Goal: Find specific page/section: Find specific page/section

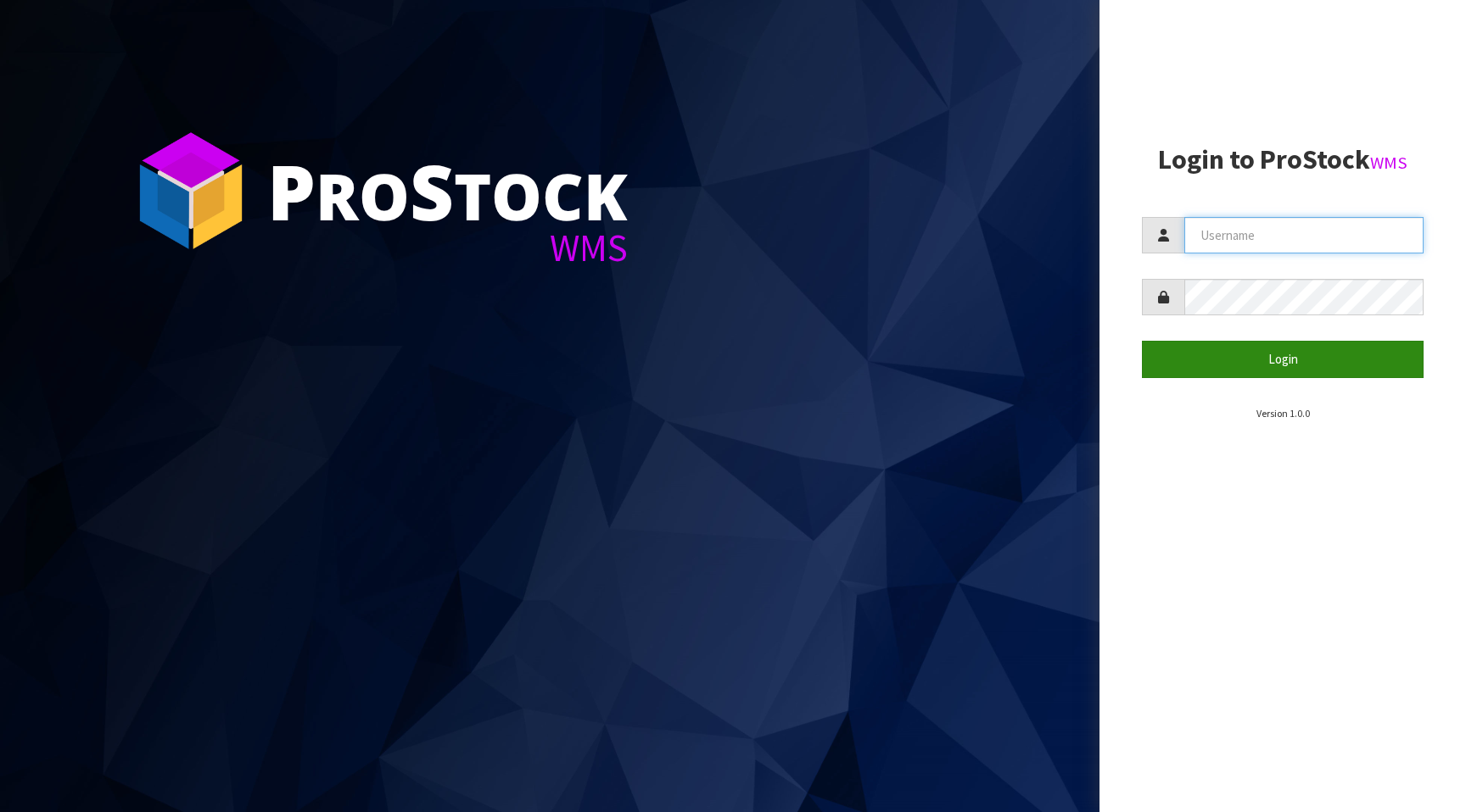
type input "[PERSON_NAME][EMAIL_ADDRESS][PERSON_NAME][DOMAIN_NAME]"
click at [1256, 369] on button "Login" at bounding box center [1282, 358] width 281 height 36
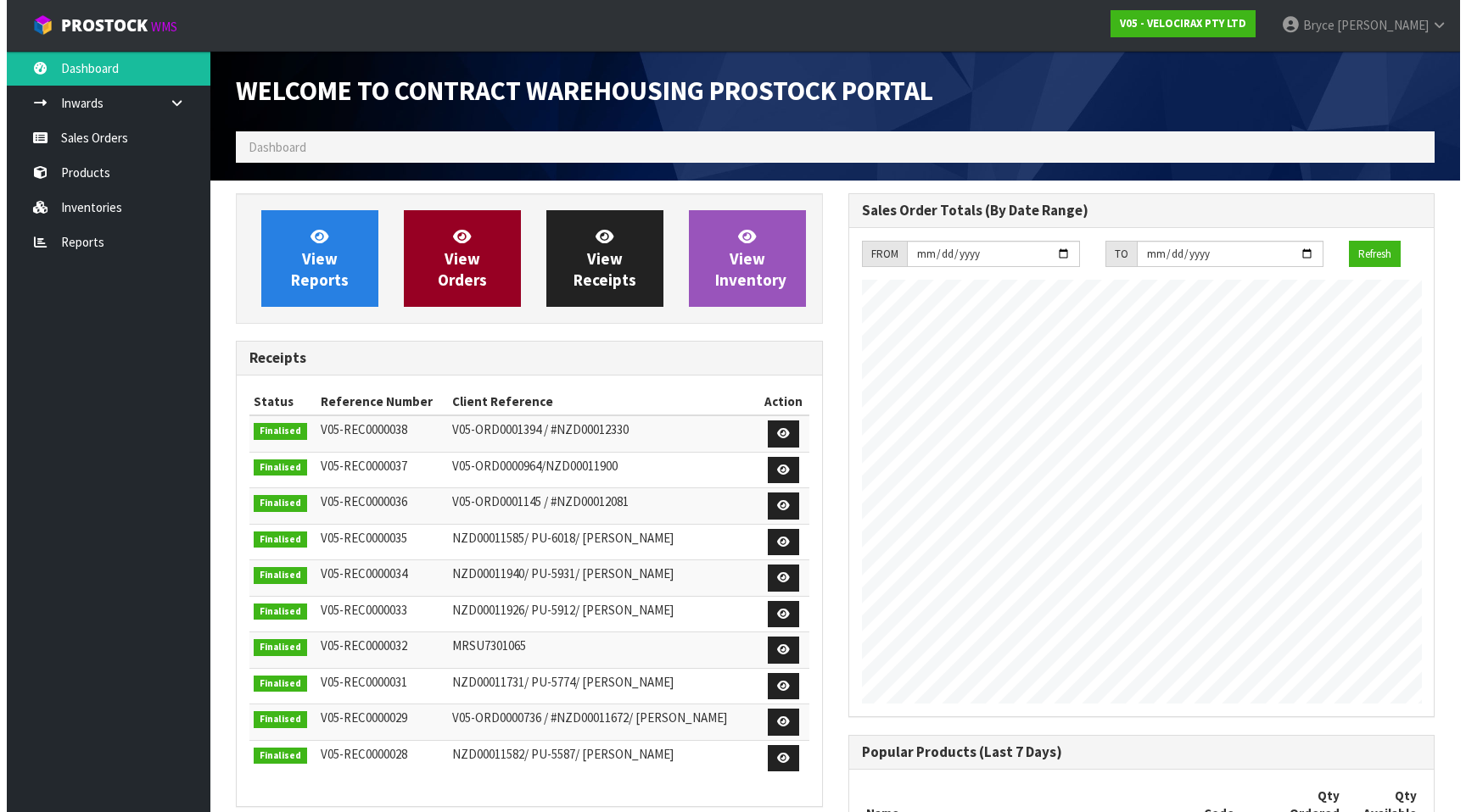
scroll to position [977, 611]
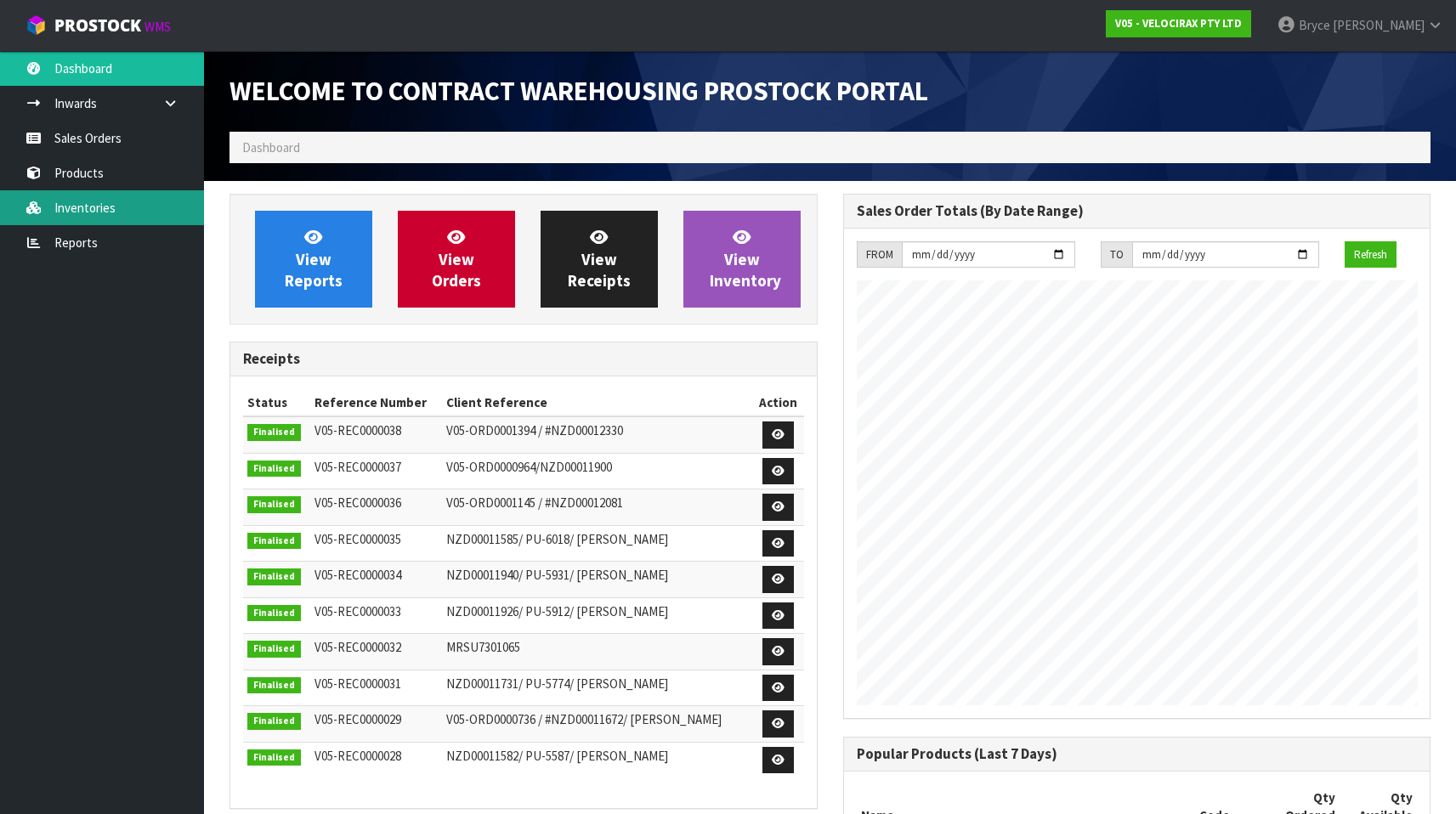
click at [117, 206] on link "Inventories" at bounding box center [102, 207] width 204 height 34
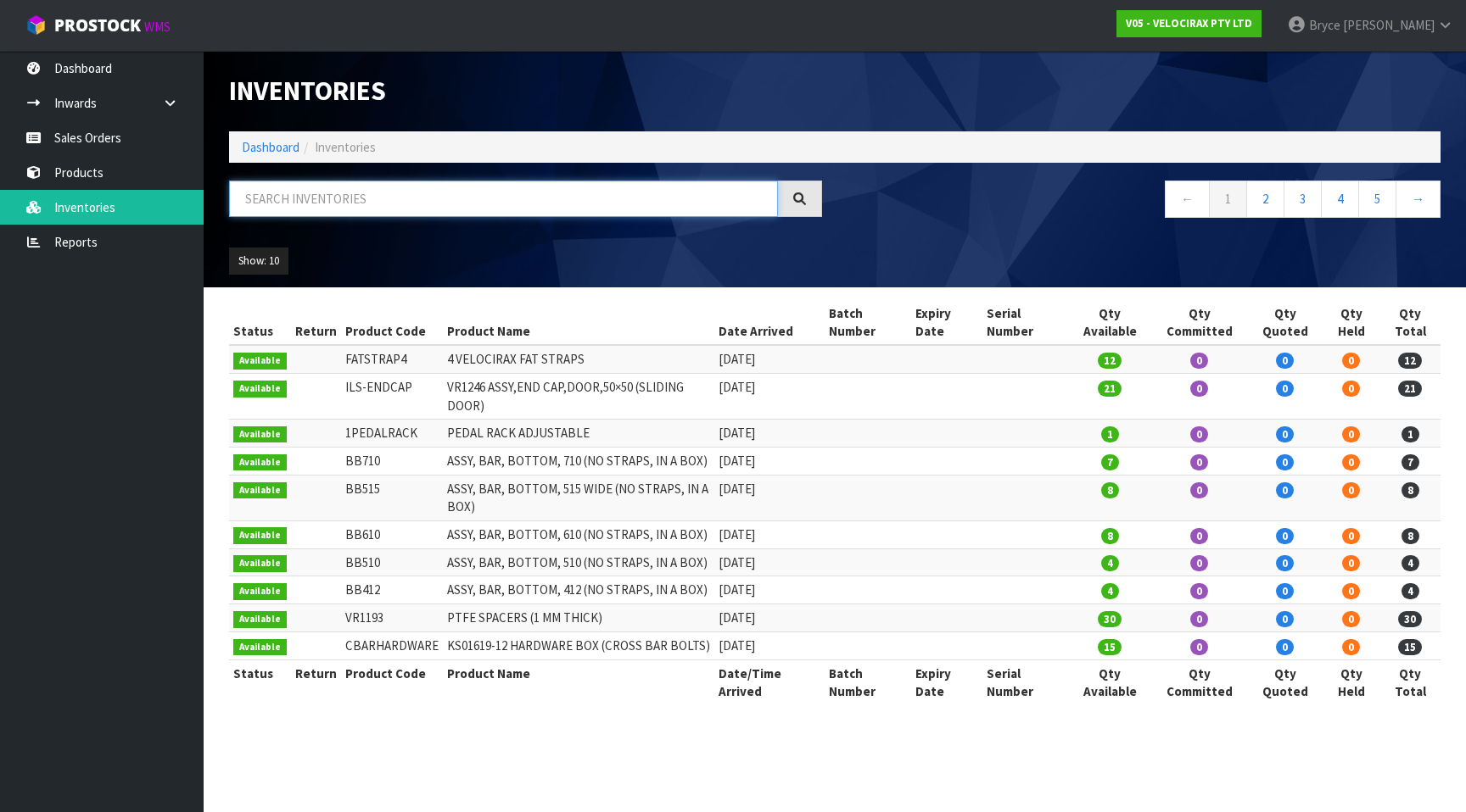
click at [382, 196] on input "text" at bounding box center [504, 198] width 549 height 36
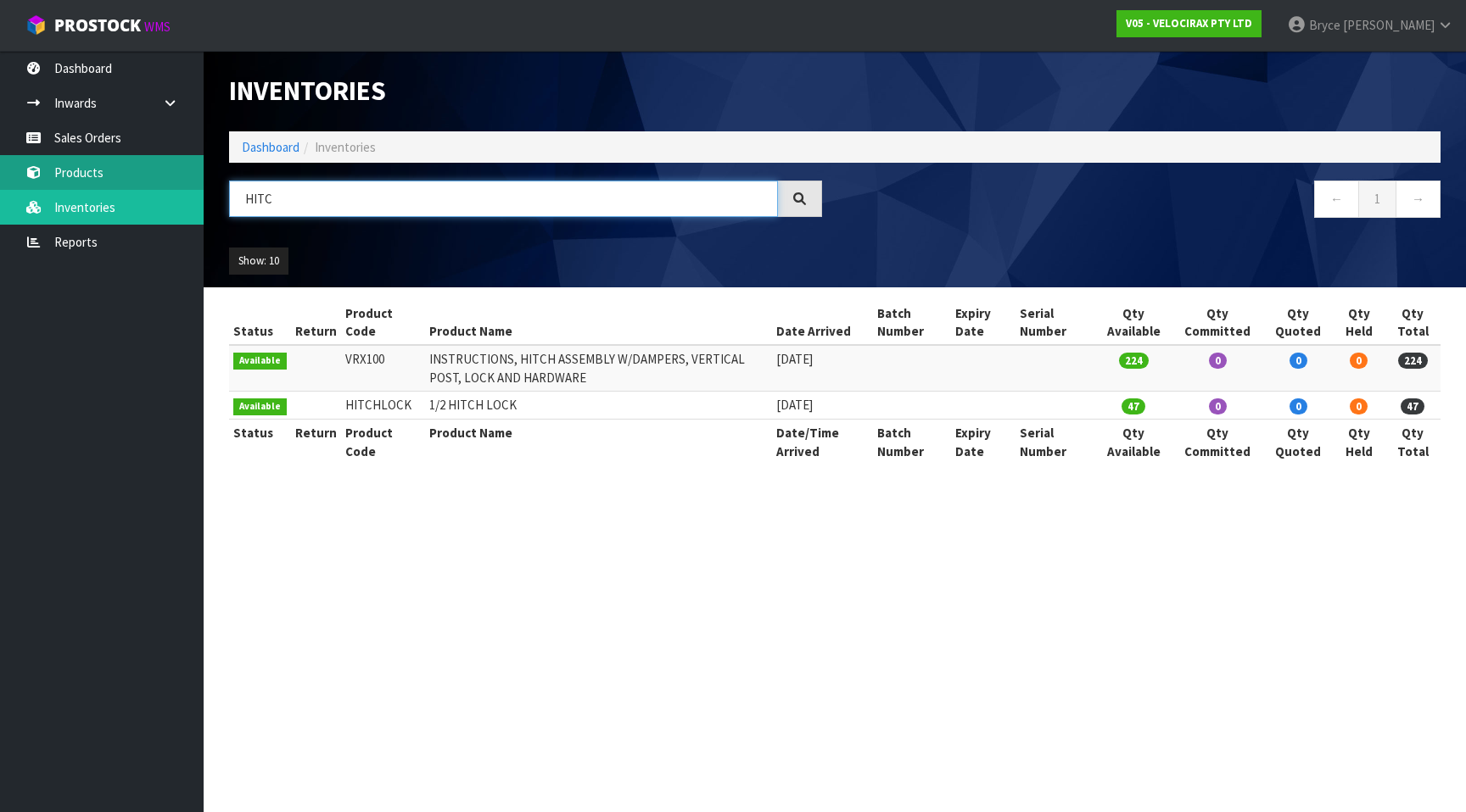
drag, startPoint x: 355, startPoint y: 193, endPoint x: 190, endPoint y: 173, distance: 166.2
click at [190, 173] on body "Toggle navigation ProStock WMS V05 - VELOCIRAX PTY LTD [PERSON_NAME] Logout Das…" at bounding box center [733, 406] width 1466 height 812
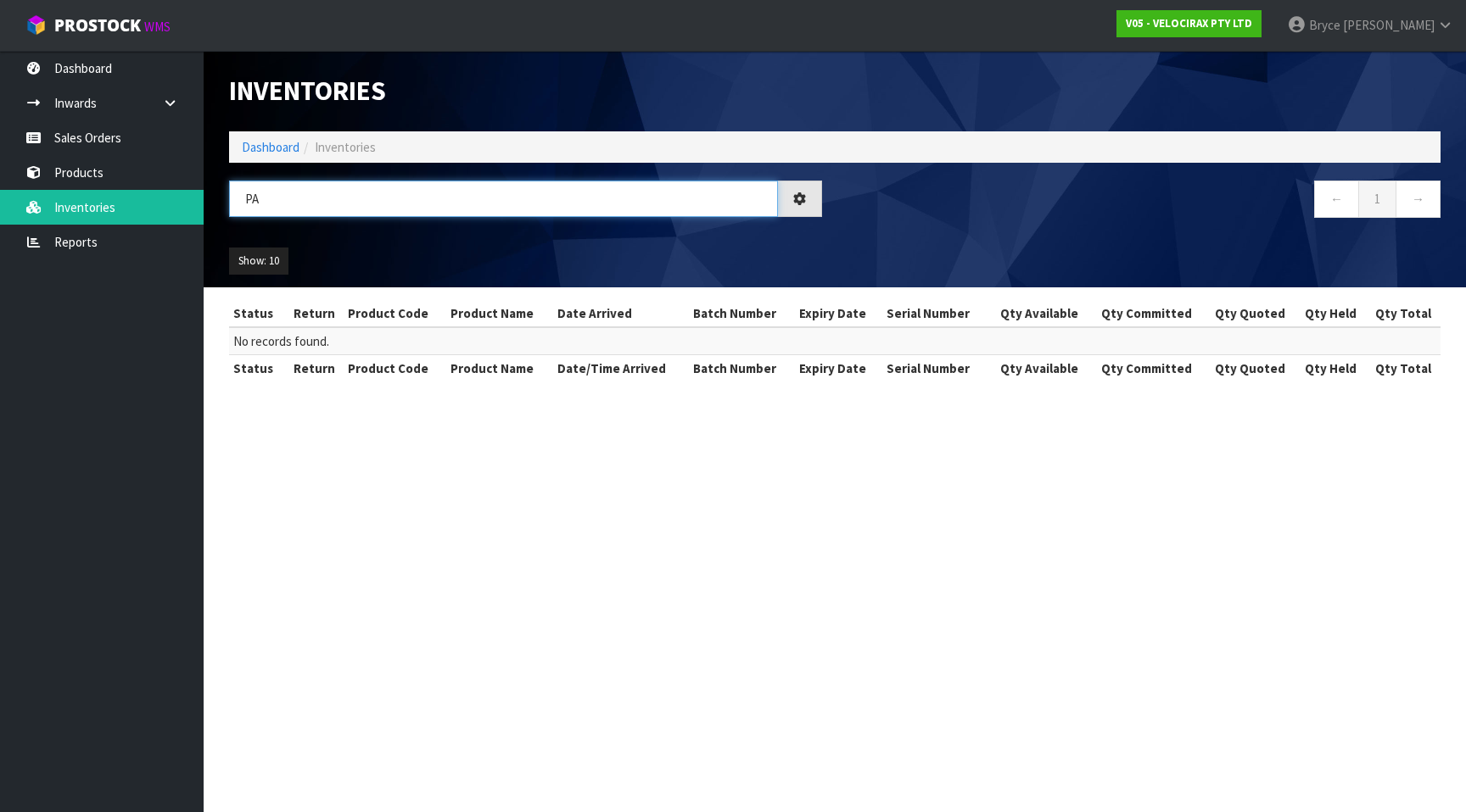
type input "P"
click at [1426, 202] on link "→" at bounding box center [1418, 198] width 45 height 36
click at [410, 199] on input "PAINT" at bounding box center [504, 198] width 549 height 36
type input "P"
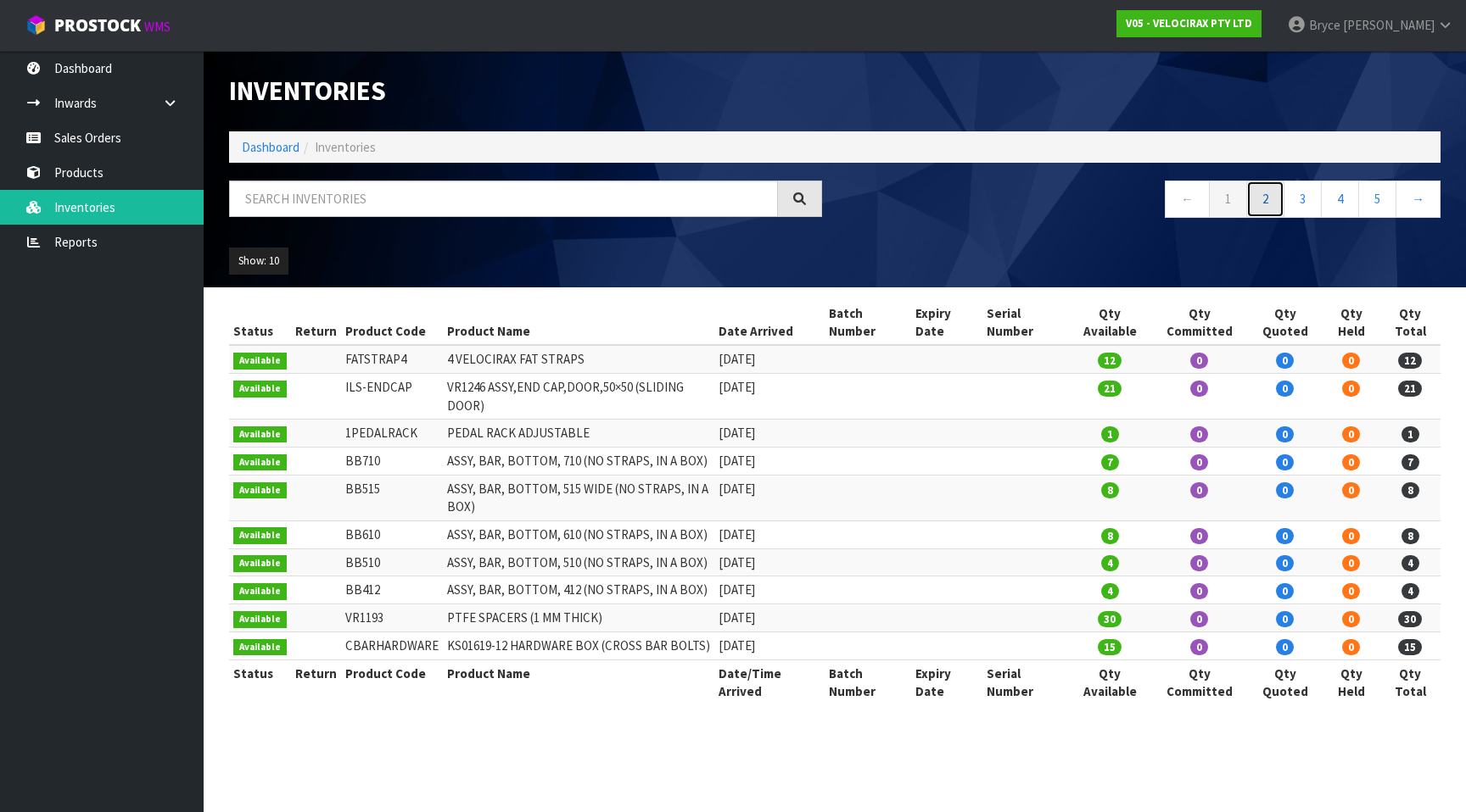
click at [1266, 198] on link "2" at bounding box center [1265, 198] width 38 height 36
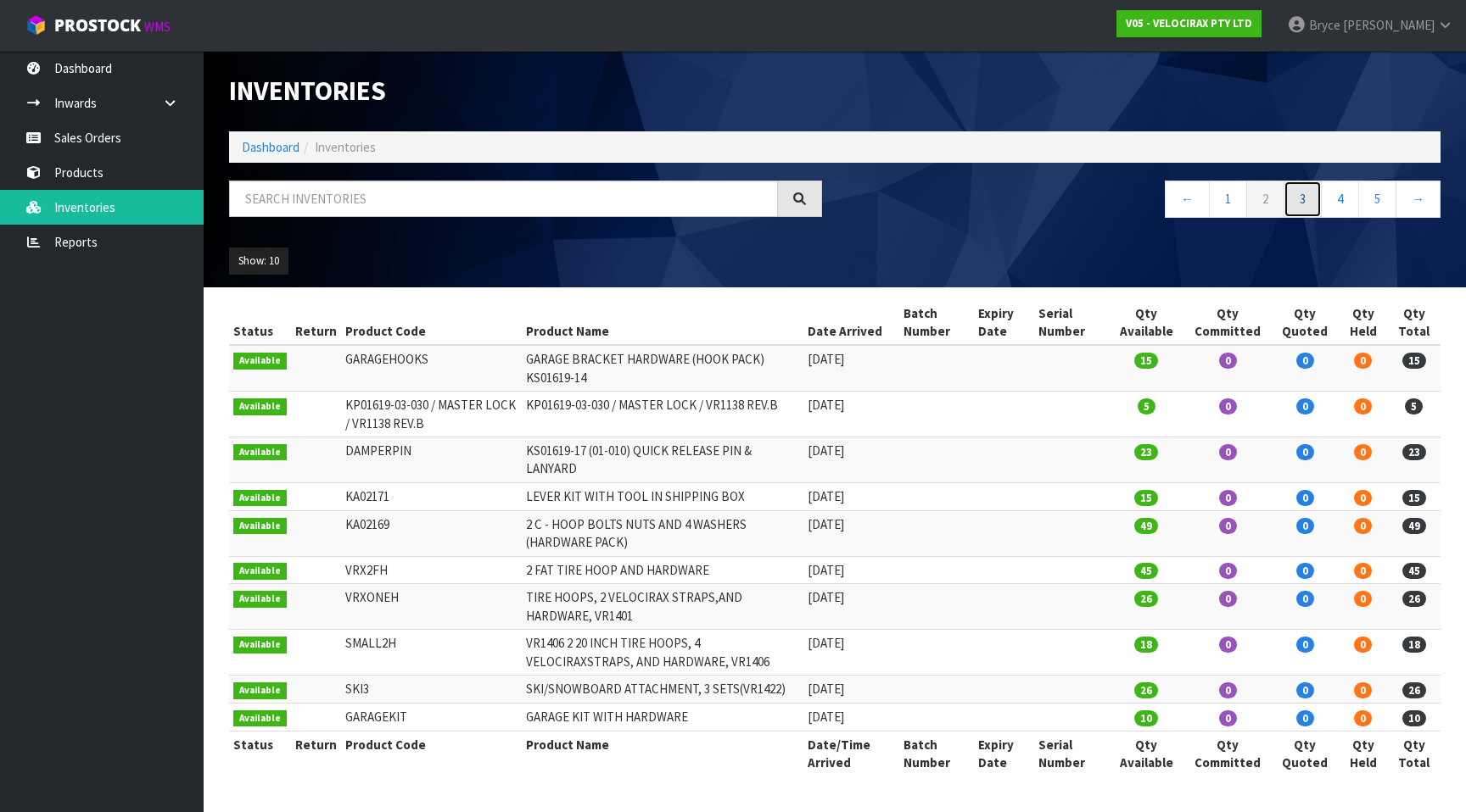
click at [1293, 194] on link "3" at bounding box center [1302, 198] width 38 height 36
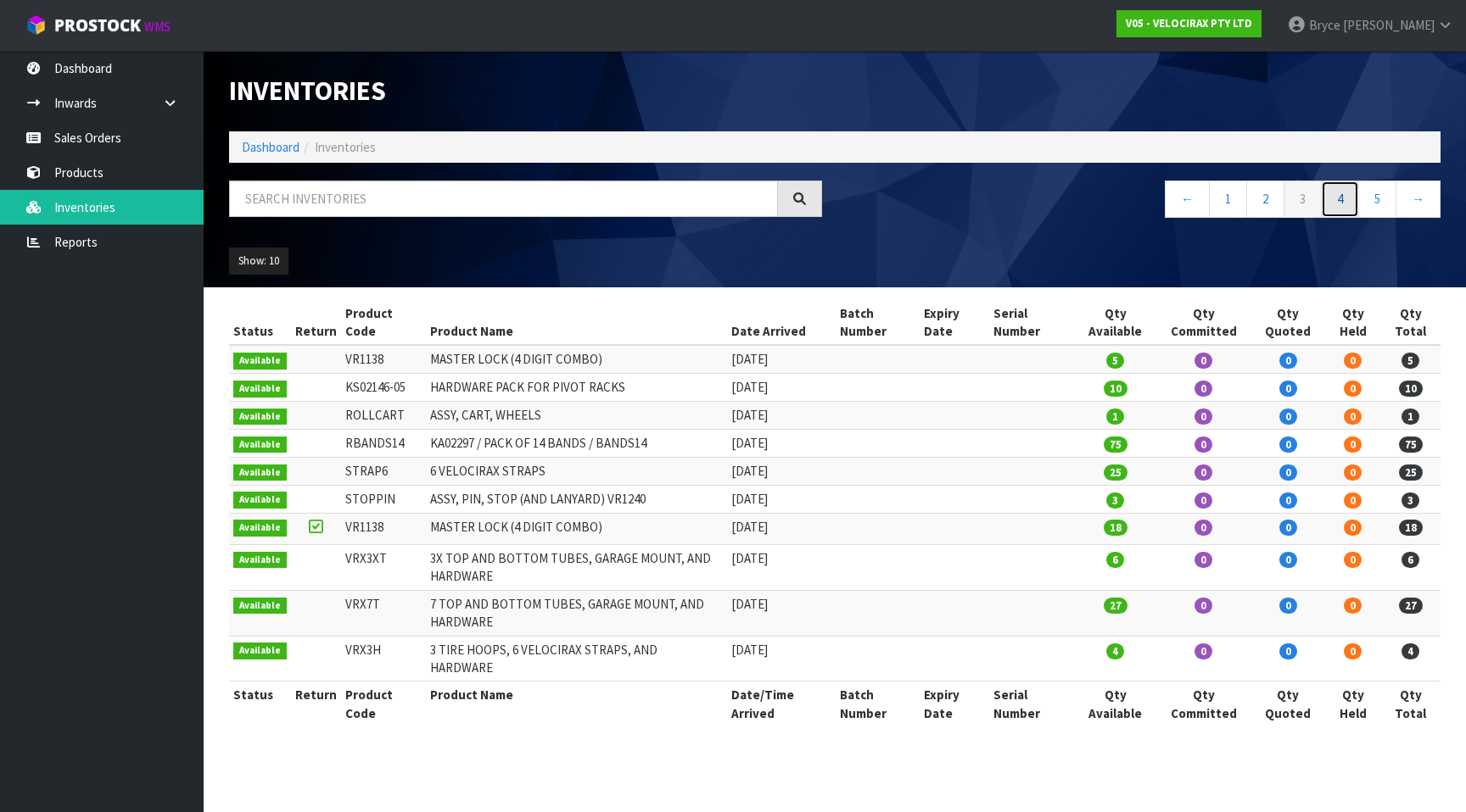
click at [1352, 201] on link "4" at bounding box center [1340, 198] width 38 height 36
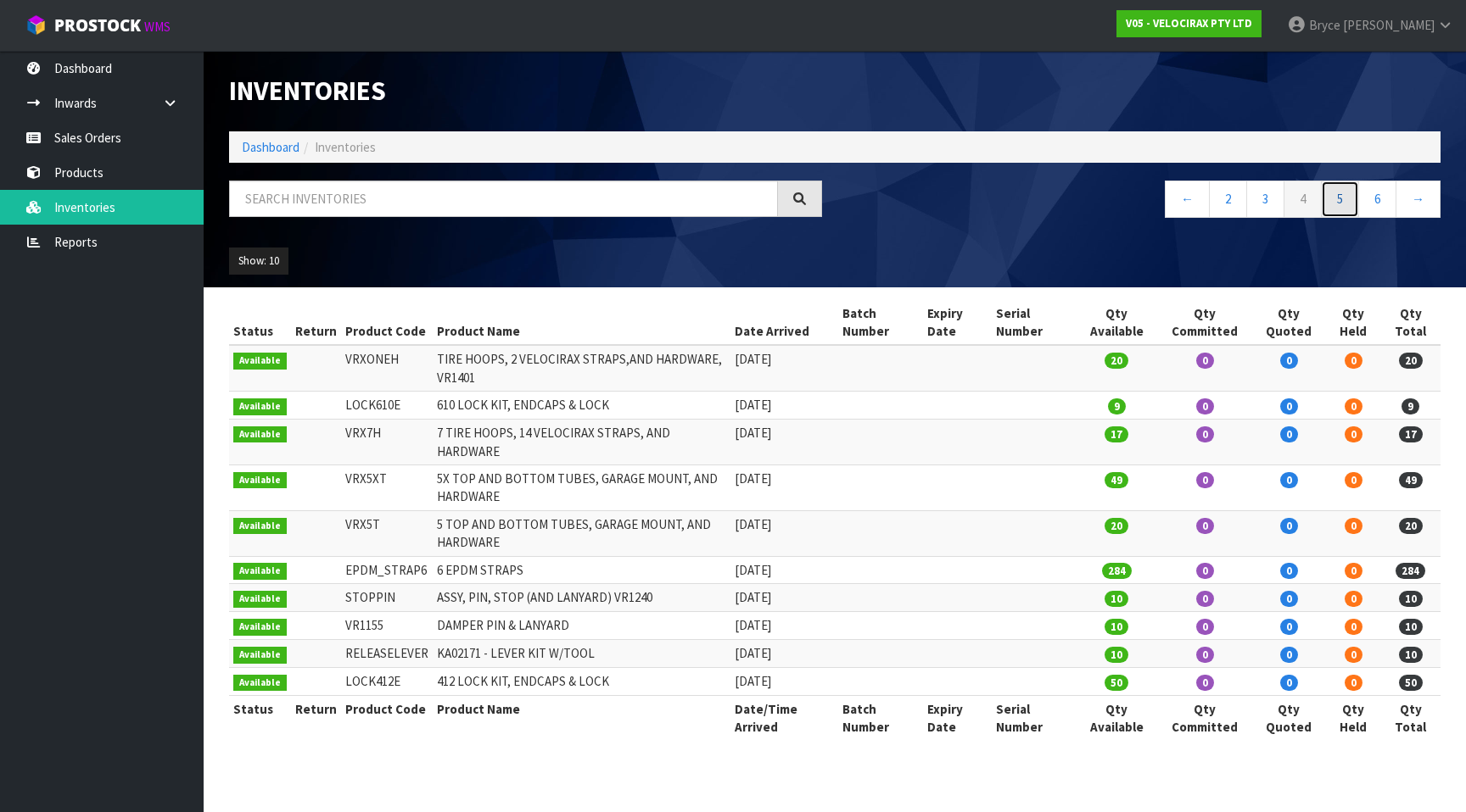
click at [1342, 202] on link "5" at bounding box center [1340, 198] width 38 height 36
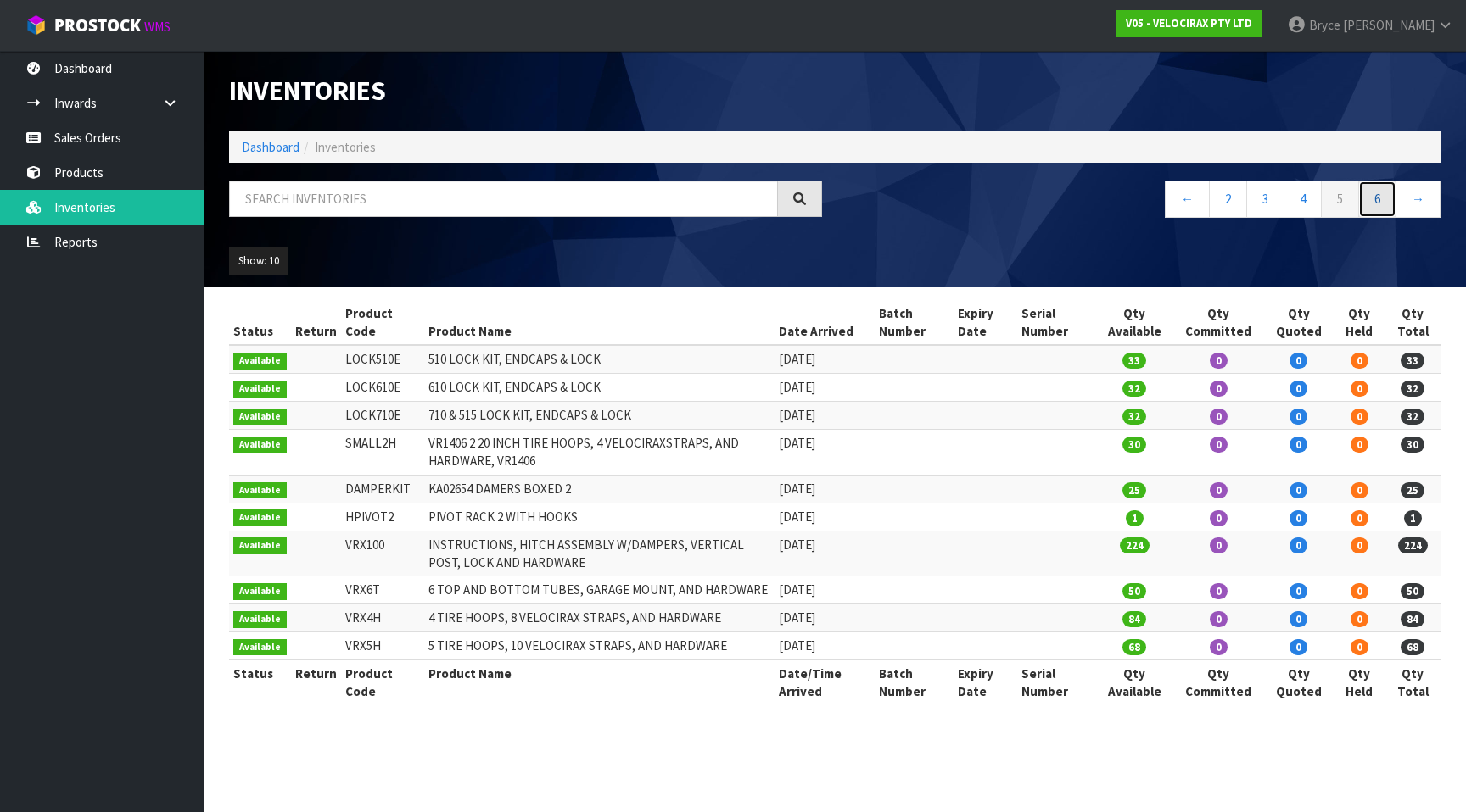
click at [1372, 211] on link "6" at bounding box center [1377, 198] width 38 height 36
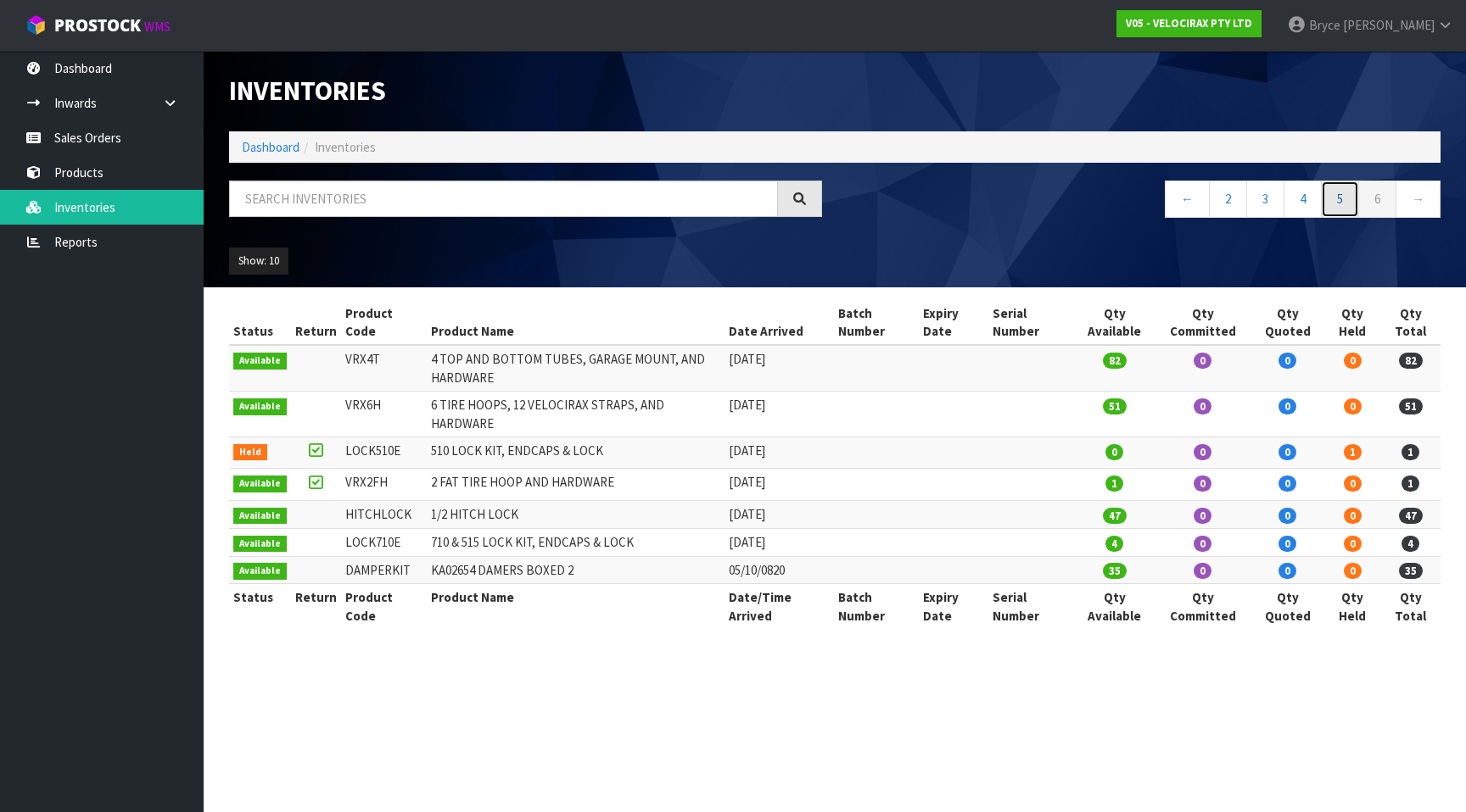
click at [1330, 184] on link "5" at bounding box center [1340, 198] width 38 height 36
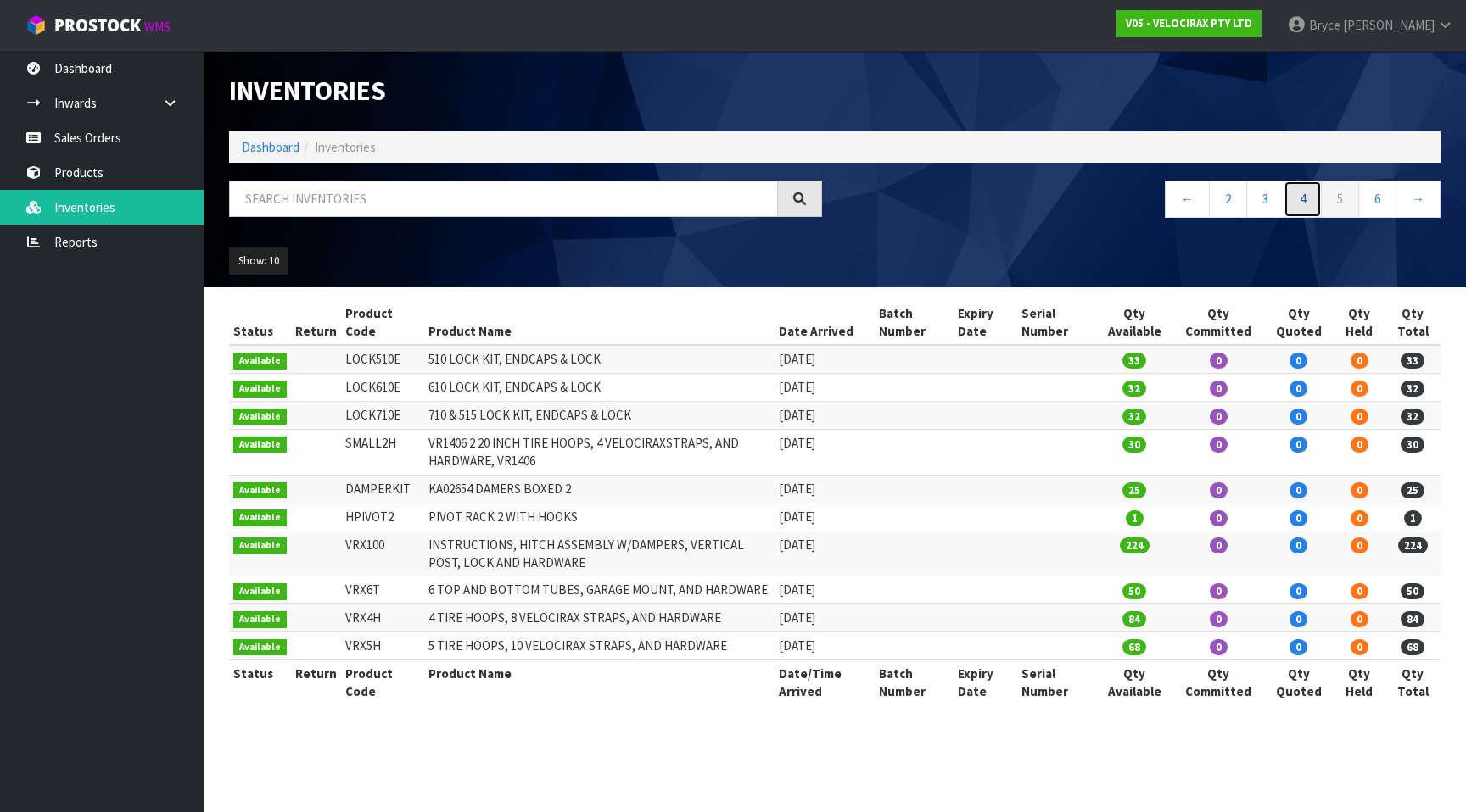
click at [1304, 194] on link "4" at bounding box center [1302, 198] width 38 height 36
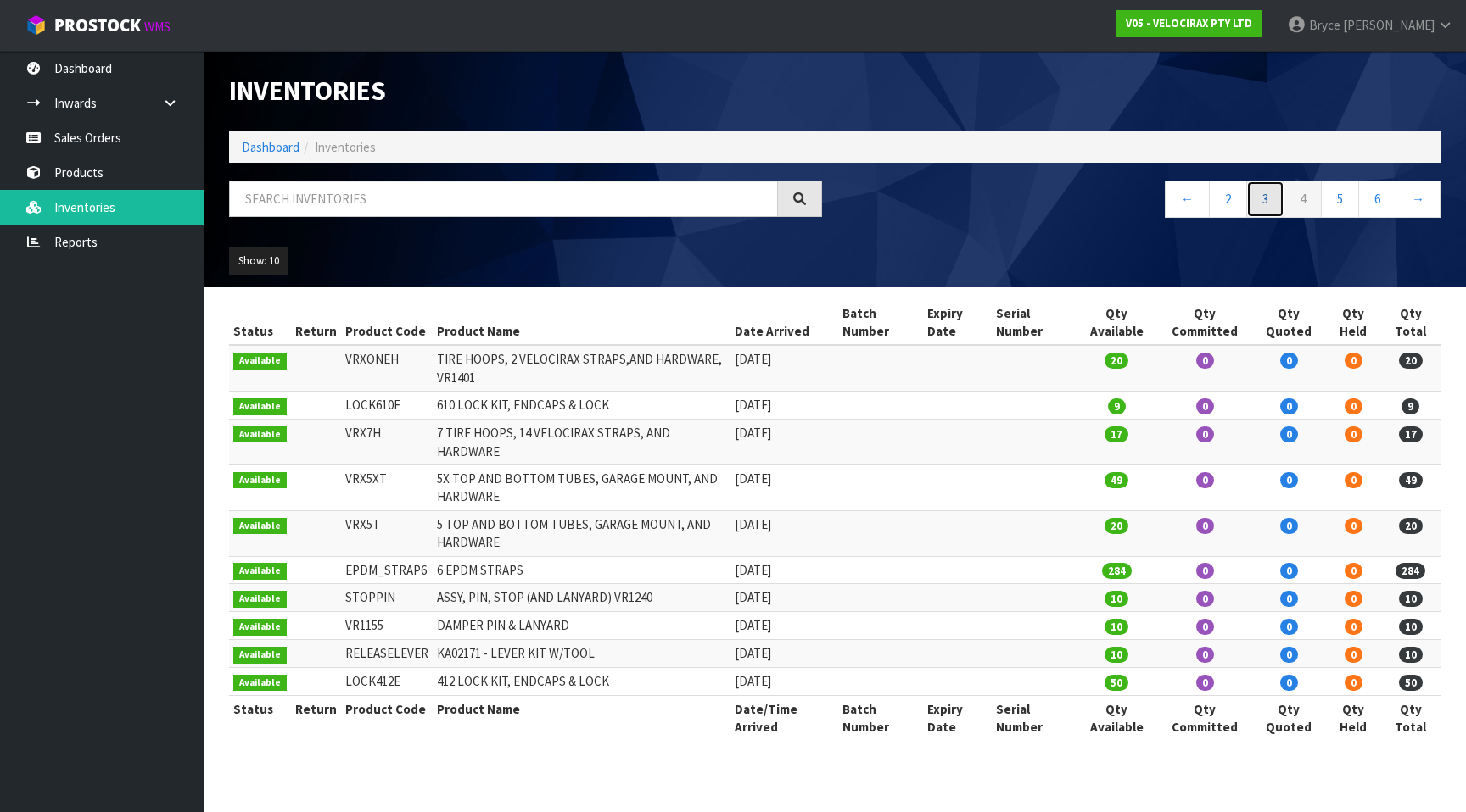
click at [1270, 196] on link "3" at bounding box center [1265, 198] width 38 height 36
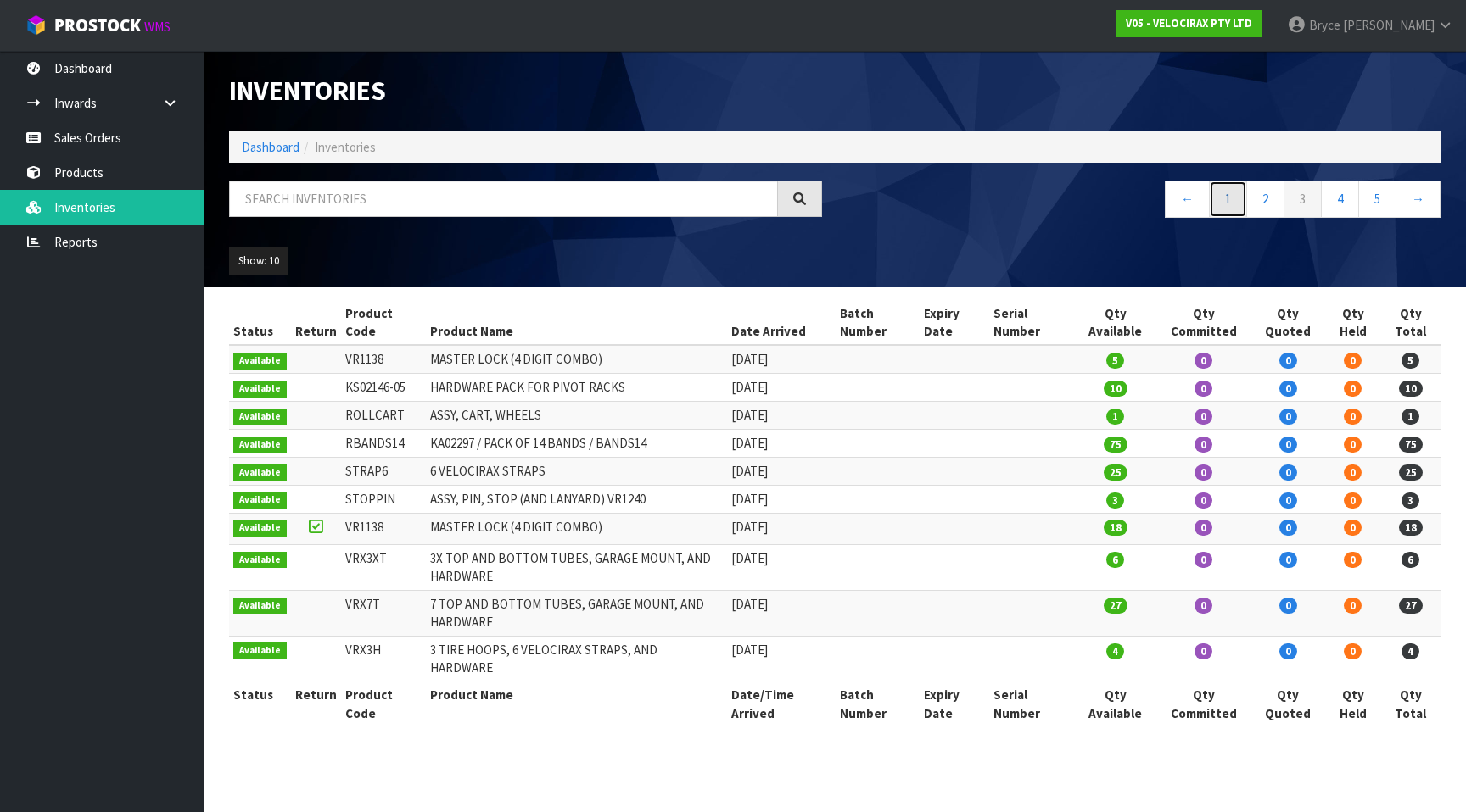
click at [1235, 195] on link "1" at bounding box center [1228, 198] width 38 height 36
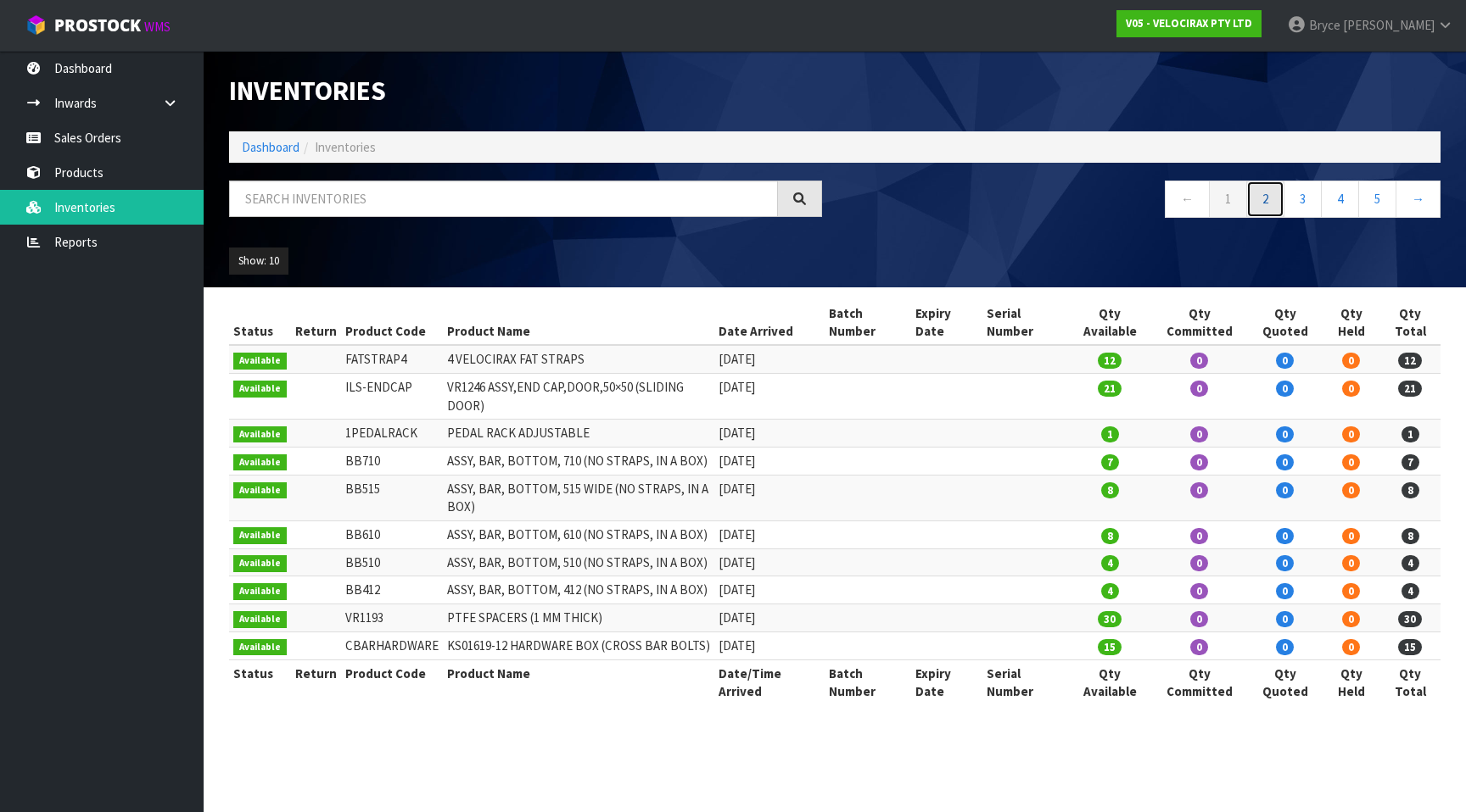
click at [1265, 205] on link "2" at bounding box center [1265, 198] width 38 height 36
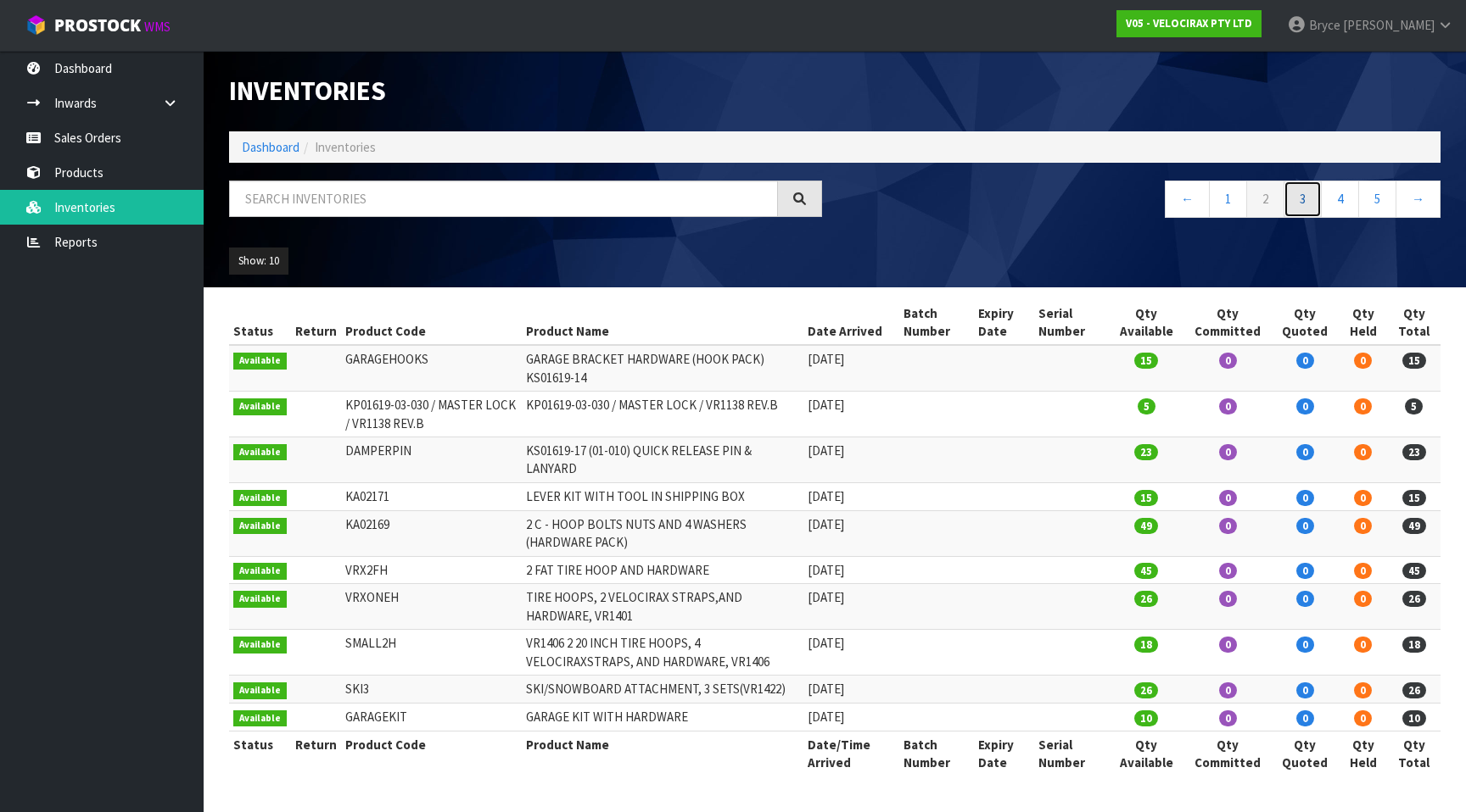
click at [1305, 203] on link "3" at bounding box center [1302, 198] width 38 height 36
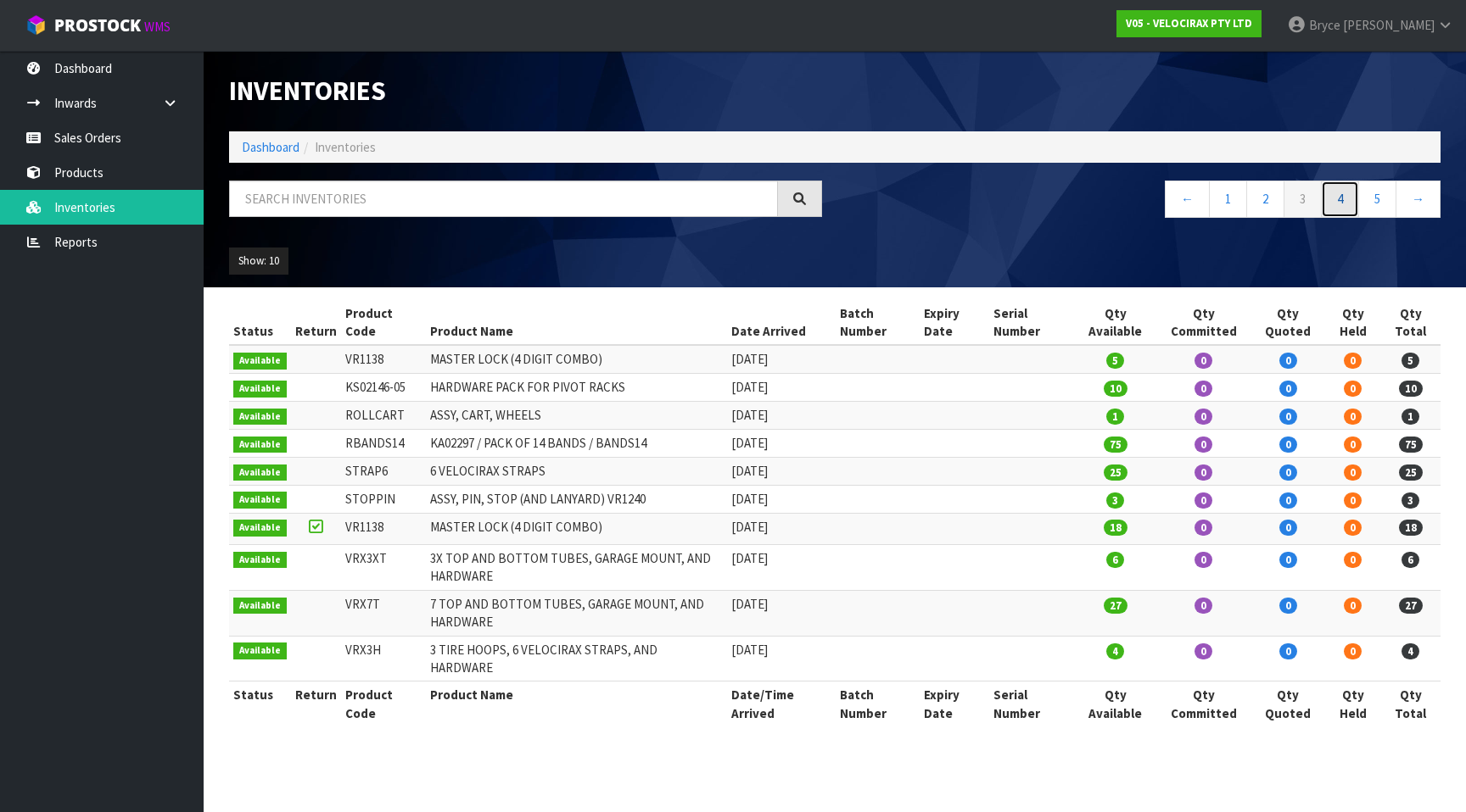
click at [1339, 199] on link "4" at bounding box center [1340, 198] width 38 height 36
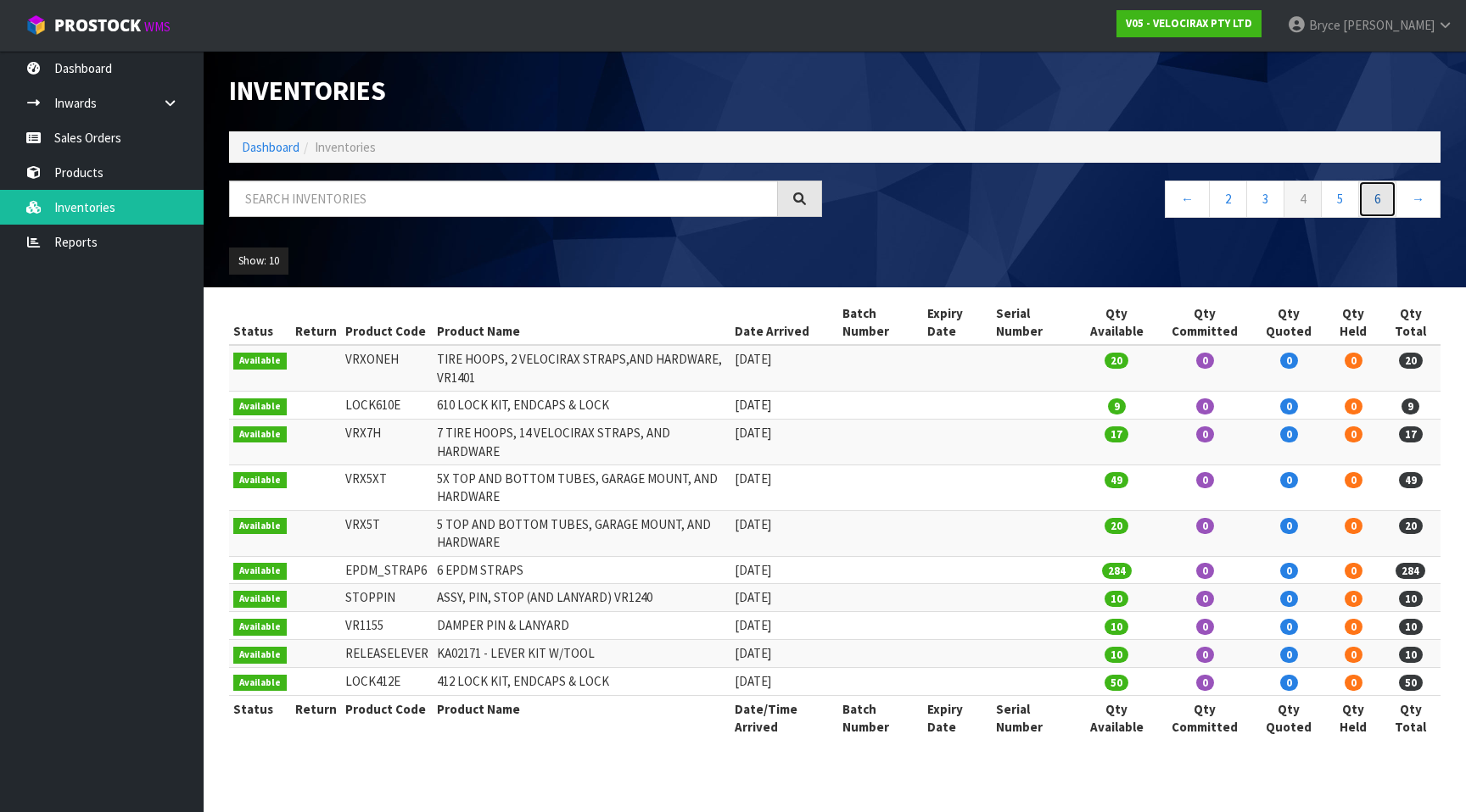
click at [1362, 198] on link "6" at bounding box center [1377, 198] width 38 height 36
